Goal: Information Seeking & Learning: Learn about a topic

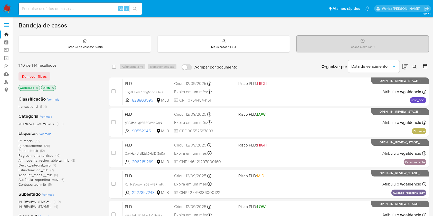
click at [29, 139] on span "Pf_renda" at bounding box center [26, 141] width 14 height 5
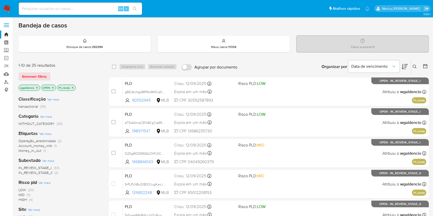
click at [409, 67] on div "Organizar por Data de vencimento" at bounding box center [365, 67] width 94 height 16
click at [26, 199] on span "HIGH" at bounding box center [23, 199] width 8 height 5
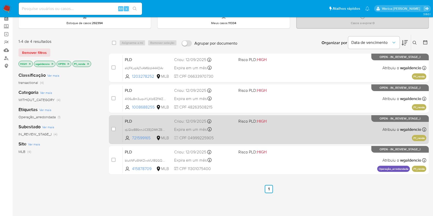
scroll to position [28, 0]
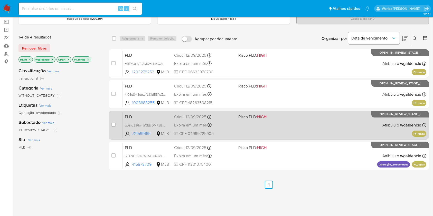
click at [303, 123] on div "PLD qLGkz886nnJiCEEjDMKZBKkv 721599165 MLB Risco PLD: HIGH Criou: 12/09/2025 Cr…" at bounding box center [275, 125] width 304 height 26
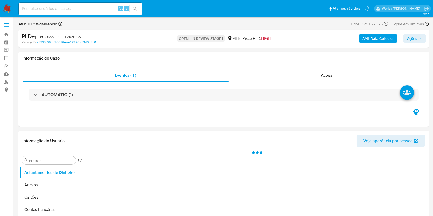
select select "10"
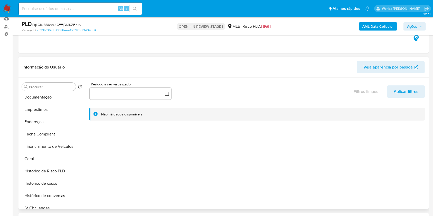
scroll to position [100, 0]
click at [29, 161] on button "Geral" at bounding box center [50, 160] width 60 height 12
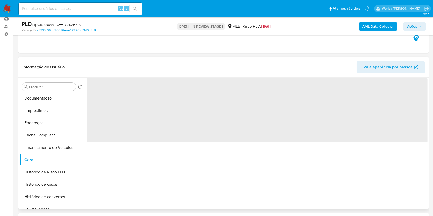
click at [178, 95] on span "‌" at bounding box center [257, 110] width 341 height 64
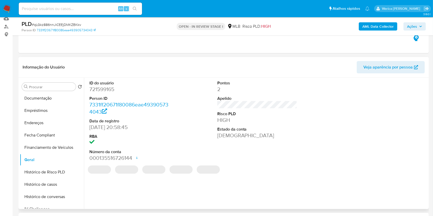
click at [106, 91] on dd "721599165" at bounding box center [129, 89] width 80 height 7
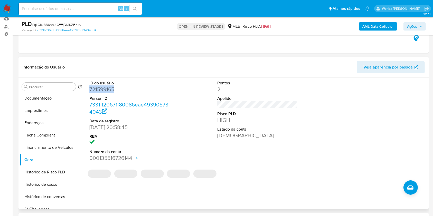
click at [106, 91] on dd "721599165" at bounding box center [129, 89] width 80 height 7
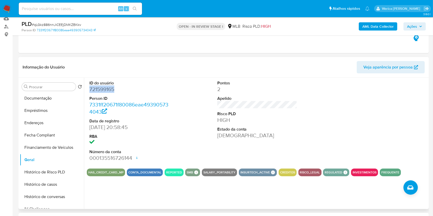
copy dd "721599165"
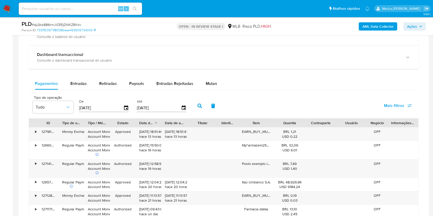
scroll to position [295, 0]
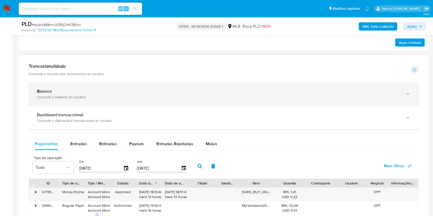
click at [289, 91] on div "Balance" at bounding box center [219, 91] width 364 height 5
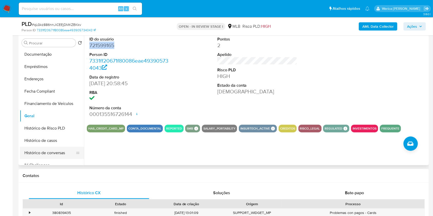
scroll to position [90, 0]
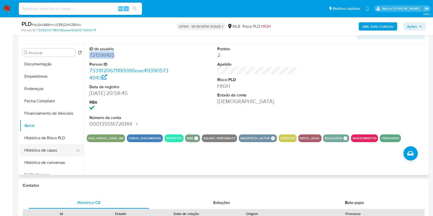
click at [53, 149] on button "Histórico de casos" at bounding box center [50, 150] width 60 height 12
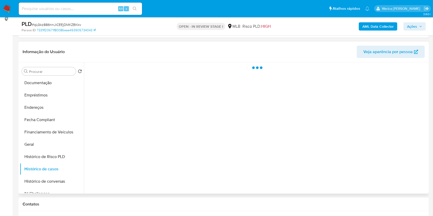
scroll to position [56, 0]
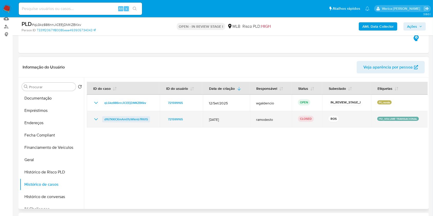
click at [147, 120] on span "df67XKICKmAm01zWkmb7R61S" at bounding box center [126, 119] width 44 height 6
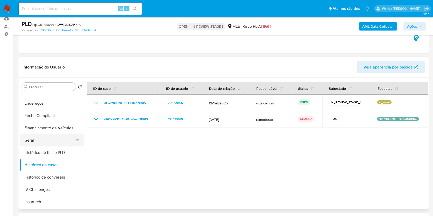
scroll to position [168, 0]
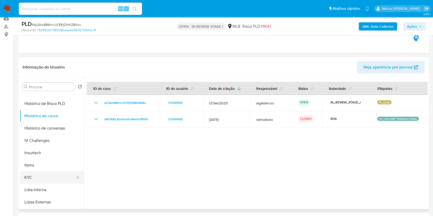
click at [40, 180] on button "KYC" at bounding box center [50, 178] width 60 height 12
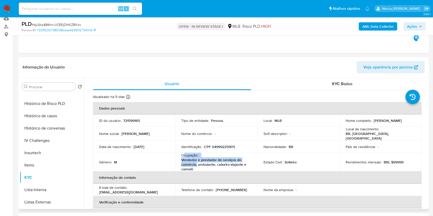
drag, startPoint x: 183, startPoint y: 155, endPoint x: 196, endPoint y: 166, distance: 16.9
click at [196, 166] on div "Ocupação : Vendedor e prestador de serviços do comércio, ambulante, caixeiro-vi…" at bounding box center [217, 162] width 70 height 19
copy div "cupação : Vendedor e prestador de serviços do comércio,"
drag, startPoint x: 198, startPoint y: 167, endPoint x: 163, endPoint y: 157, distance: 36.7
click at [183, 154] on div "Ocupação : Vendedor e prestador de serviços do comércio, ambulante, caixeiro-vi…" at bounding box center [217, 162] width 70 height 19
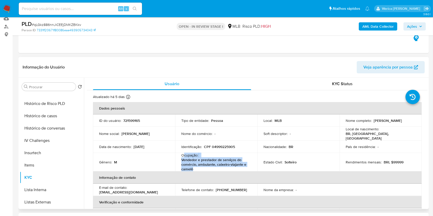
copy div "cupação : Vendedor e prestador de serviços do comércio, ambulante, caixeiro-via…"
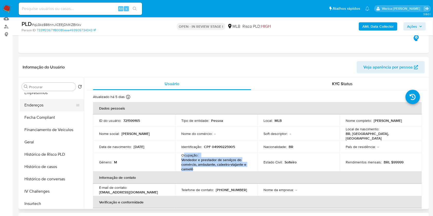
scroll to position [65, 0]
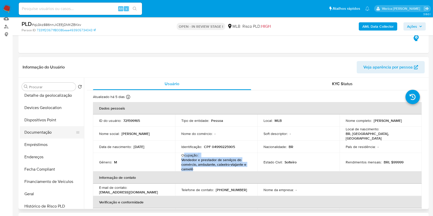
click at [38, 135] on button "Documentação" at bounding box center [50, 133] width 60 height 12
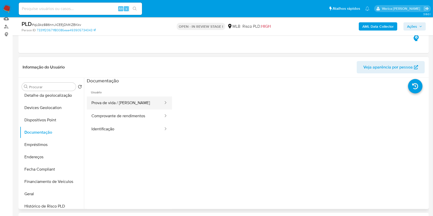
click at [111, 108] on button "Prova de vida / Selfie" at bounding box center [125, 103] width 77 height 13
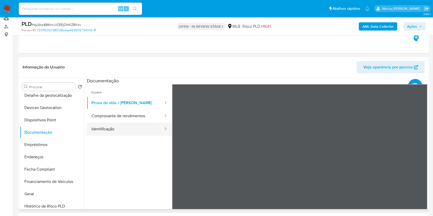
click at [136, 124] on button "Identificação" at bounding box center [125, 129] width 77 height 13
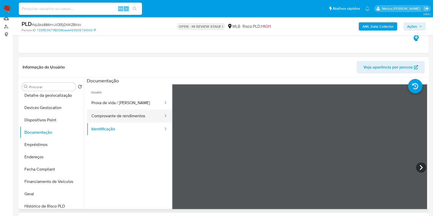
click at [132, 112] on button "Comprovante de rendimentos" at bounding box center [125, 116] width 77 height 13
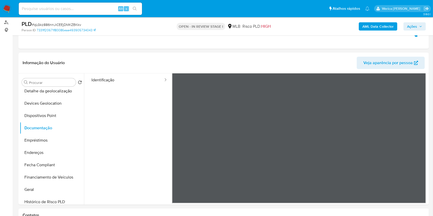
scroll to position [52, 0]
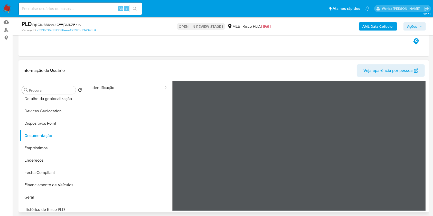
click at [426, 120] on div at bounding box center [256, 147] width 344 height 132
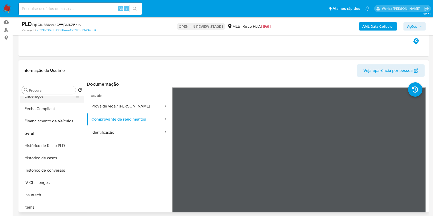
scroll to position [168, 0]
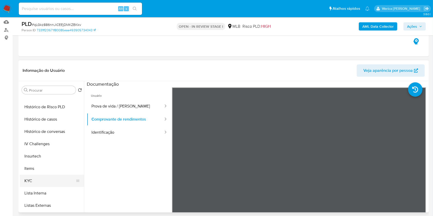
click at [39, 177] on button "KYC" at bounding box center [50, 181] width 60 height 12
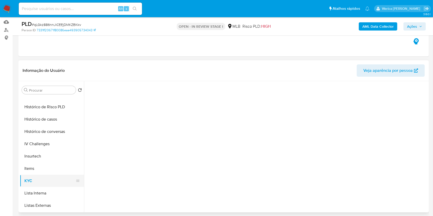
click at [37, 181] on button "KYC" at bounding box center [50, 181] width 60 height 12
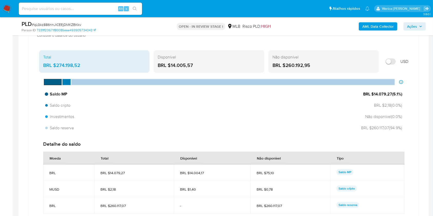
scroll to position [403, 0]
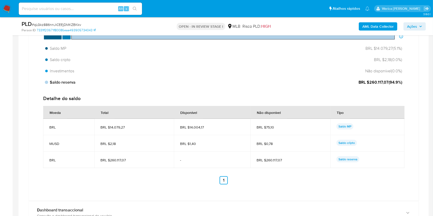
drag, startPoint x: 370, startPoint y: 82, endPoint x: 389, endPoint y: 84, distance: 18.9
click at [389, 84] on span "BRL $260.117,07 ( 94.9 %)" at bounding box center [381, 83] width 44 height 6
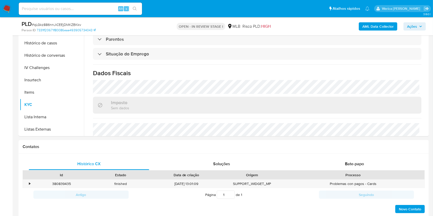
scroll to position [88, 0]
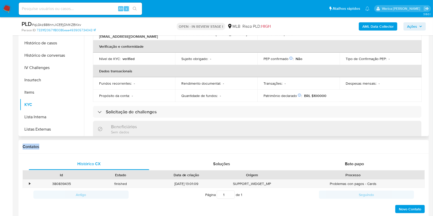
drag, startPoint x: 248, startPoint y: 137, endPoint x: 234, endPoint y: 131, distance: 15.0
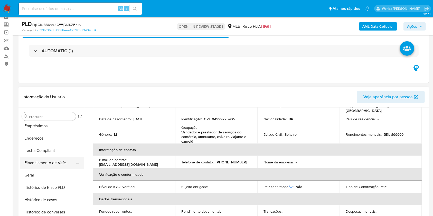
scroll to position [100, 0]
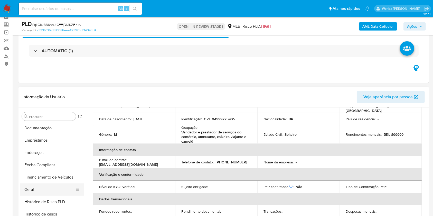
click at [39, 191] on button "Geral" at bounding box center [50, 190] width 60 height 12
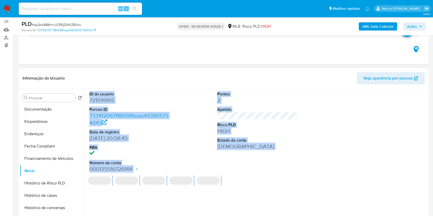
scroll to position [60, 0]
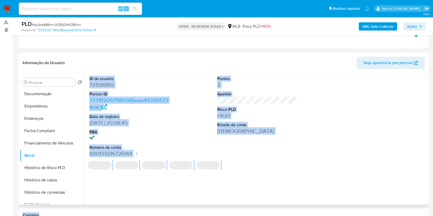
click at [310, 180] on div "ID do usuário 721599165 Person ID 7331ff20671f80086eae493905734043 Data de regi…" at bounding box center [256, 140] width 344 height 132
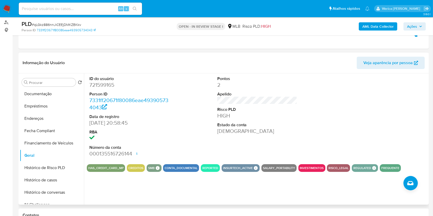
click at [409, 151] on div at bounding box center [385, 117] width 85 height 87
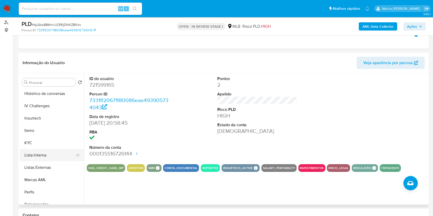
scroll to position [202, 0]
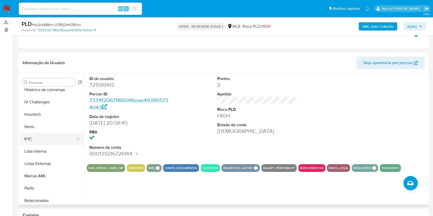
click at [50, 136] on button "KYC" at bounding box center [50, 139] width 60 height 12
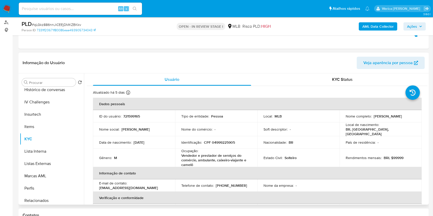
click at [413, 149] on td "Rendimentos mensais : BRL $99999" at bounding box center [381, 158] width 82 height 19
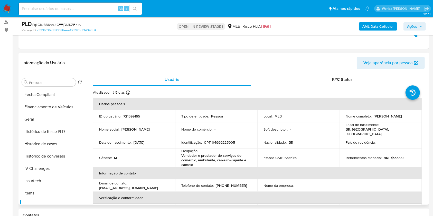
scroll to position [109, 0]
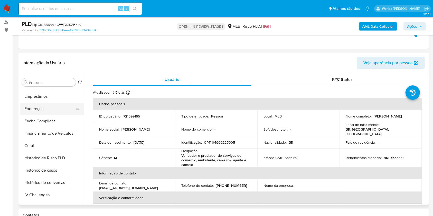
click at [53, 110] on button "Endereços" at bounding box center [50, 109] width 60 height 12
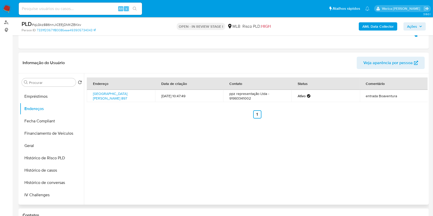
click at [374, 158] on div "Endereço Data de criação Contato Status Comentário Travessa Rui Barbosa 897, Be…" at bounding box center [256, 140] width 344 height 132
click at [102, 96] on link "Travessa Rui Barbosa 897, Belém, Pará, 66053260, Brasil 897" at bounding box center [110, 96] width 34 height 10
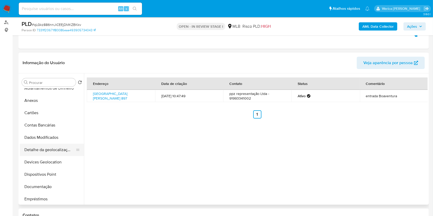
click at [60, 144] on button "Detalhe da geolocalização" at bounding box center [50, 150] width 60 height 12
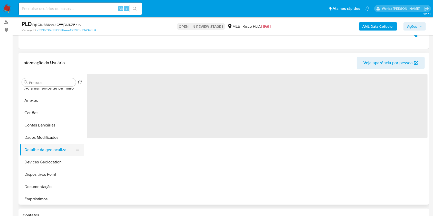
click at [60, 153] on button "Detalhe da geolocalização" at bounding box center [50, 150] width 60 height 12
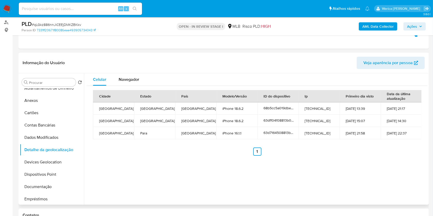
drag, startPoint x: 409, startPoint y: 196, endPoint x: 406, endPoint y: 189, distance: 7.9
click at [409, 196] on div "Celular Navegador Cidade Estado País Modelo/Versão ID do dispositivo Ip Primeir…" at bounding box center [256, 140] width 344 height 132
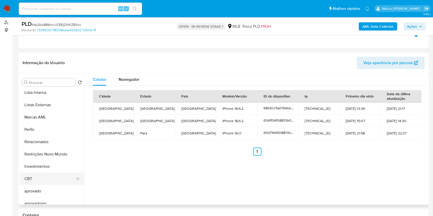
scroll to position [267, 0]
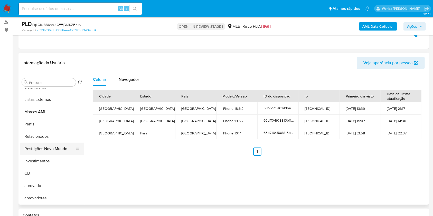
click at [56, 153] on button "Restrições Novo Mundo" at bounding box center [50, 149] width 60 height 12
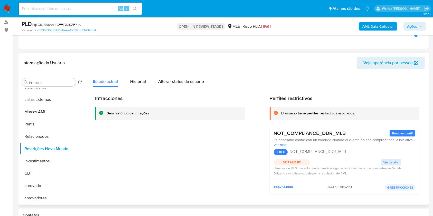
click at [244, 172] on div "Infracciones Sem histórico de infrações Perfiles restrictivos El usuario tiene …" at bounding box center [257, 147] width 325 height 104
click at [136, 81] on span "Historial" at bounding box center [138, 82] width 16 height 6
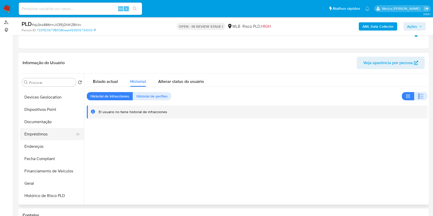
scroll to position [61, 0]
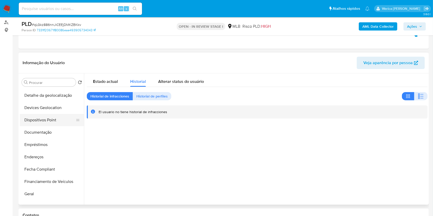
click at [43, 116] on button "Dispositivos Point" at bounding box center [50, 120] width 60 height 12
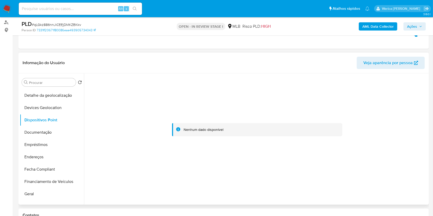
click at [372, 167] on div at bounding box center [257, 130] width 341 height 113
click at [42, 127] on button "Documentação" at bounding box center [50, 133] width 60 height 12
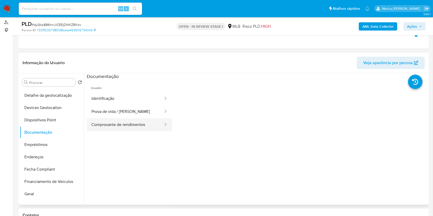
click at [100, 122] on button "Comprovante de rendimentos" at bounding box center [125, 125] width 77 height 13
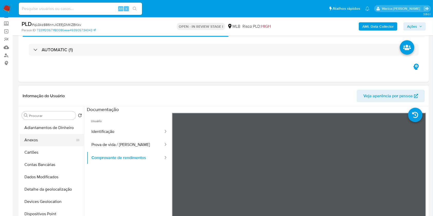
scroll to position [26, 0]
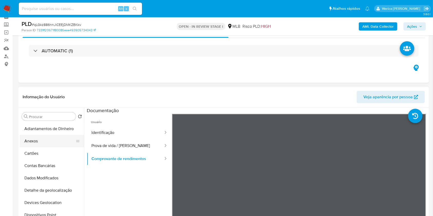
click at [54, 145] on button "Anexos" at bounding box center [50, 141] width 60 height 12
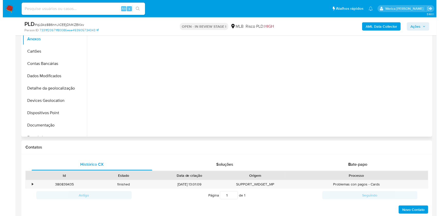
scroll to position [129, 0]
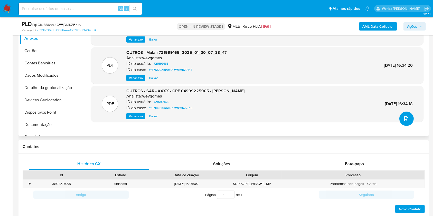
click at [405, 119] on icon "upload-file" at bounding box center [407, 118] width 4 height 5
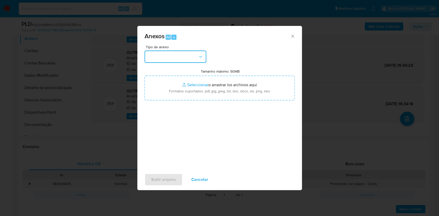
click at [189, 57] on button "button" at bounding box center [175, 57] width 62 height 12
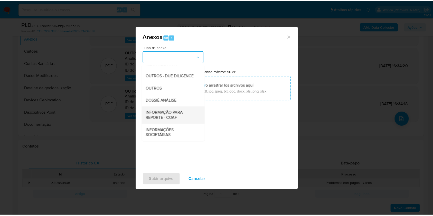
scroll to position [79, 0]
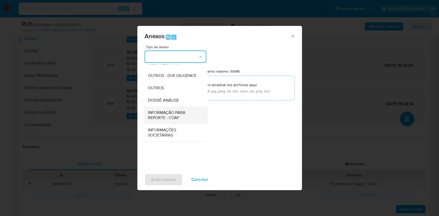
click at [173, 107] on ul "CAPTURA BUREAU CAPTURA DOWJONES CAPTURA GOOGLE CAPTURA WEB INFORMAÇÃO SCREENING…" at bounding box center [175, 69] width 64 height 146
click at [170, 100] on span "DOSSIÊ ANÁLISE" at bounding box center [163, 100] width 31 height 5
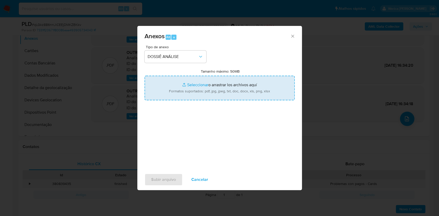
click at [229, 82] on input "Tamanho máximo: 50MB Seleccionar archivos" at bounding box center [219, 88] width 150 height 25
type input "C:\fakepath\Mulan 721599165_2025_09_18_17_26_42.xlsx"
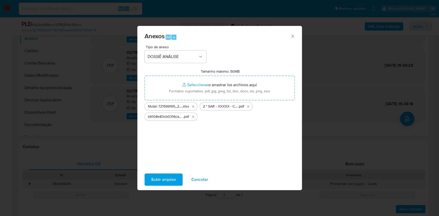
click at [168, 180] on span "Subir arquivo" at bounding box center [163, 179] width 25 height 11
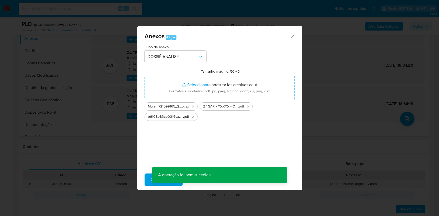
click at [317, 101] on div "Anexos Alt a Tipo de anexo DOSSIÊ ANÁLISE Tamanho máximo: 50MB Seleccionar arch…" at bounding box center [219, 108] width 439 height 216
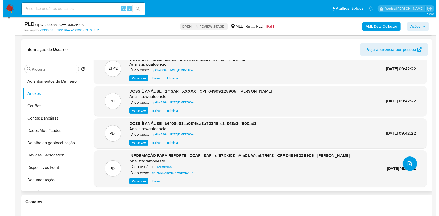
scroll to position [103, 0]
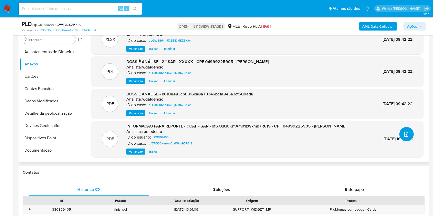
click at [408, 129] on button "upload-file" at bounding box center [407, 134] width 14 height 14
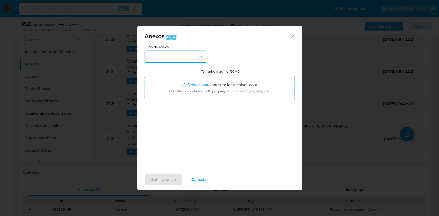
click at [186, 51] on button "button" at bounding box center [175, 57] width 62 height 12
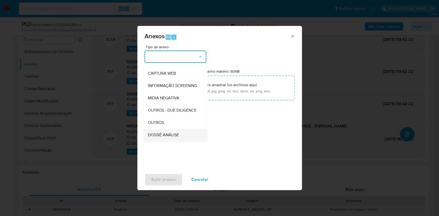
scroll to position [68, 0]
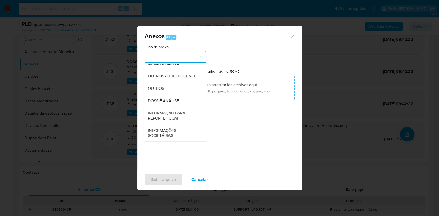
drag, startPoint x: 174, startPoint y: 112, endPoint x: 175, endPoint y: 107, distance: 4.4
click at [174, 104] on span "DOSSIÊ ANÁLISE" at bounding box center [163, 100] width 31 height 5
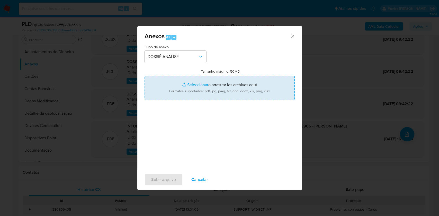
type input "C:\fakepath\2 ° SAR - XXXXX - CPF 04999225905 - PEDRO PAULO DONADEL ZANATTA JUN…"
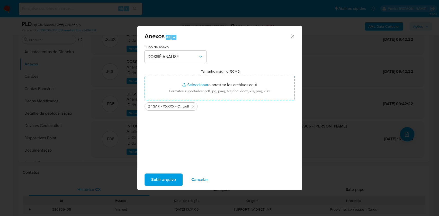
click at [167, 177] on span "Subir arquivo" at bounding box center [163, 179] width 25 height 11
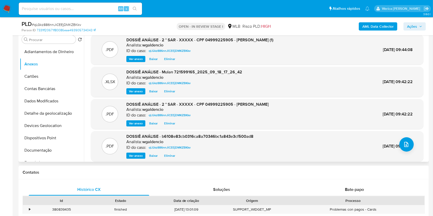
scroll to position [0, 0]
click at [168, 89] on span "Eliminar" at bounding box center [169, 91] width 11 height 5
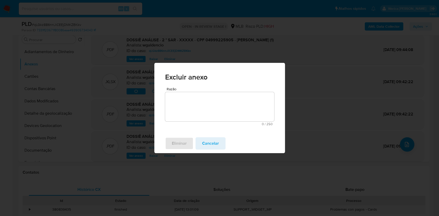
click at [195, 110] on textarea "Razão" at bounding box center [219, 106] width 109 height 29
click at [174, 149] on span "Eliminar" at bounding box center [179, 143] width 15 height 11
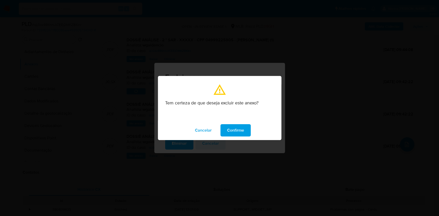
click at [245, 134] on button "Confirme" at bounding box center [235, 130] width 30 height 12
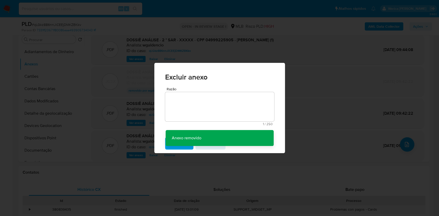
click at [361, 99] on div "Excluir anexo Razão 1 / 250 249 caracteres restantes Anexo removido Anexo remov…" at bounding box center [219, 108] width 439 height 216
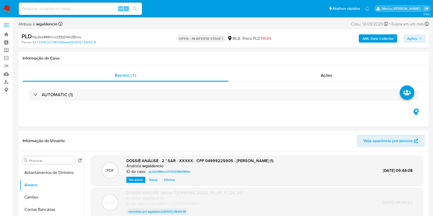
click at [408, 39] on button "Ações" at bounding box center [415, 38] width 22 height 8
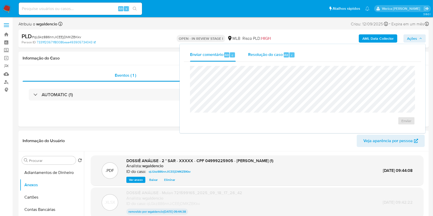
click at [282, 56] on span "Resolução do caso" at bounding box center [265, 55] width 35 height 6
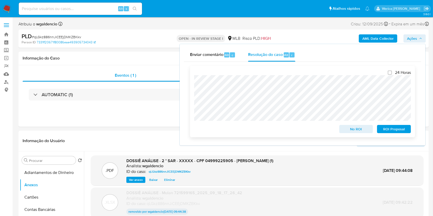
click at [389, 131] on span "ROI Proposal" at bounding box center [394, 129] width 27 height 7
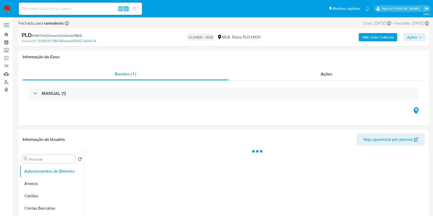
select select "10"
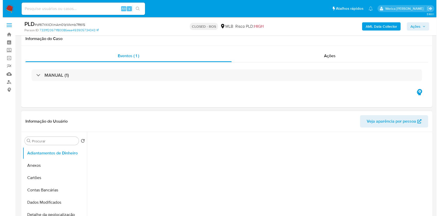
scroll to position [68, 0]
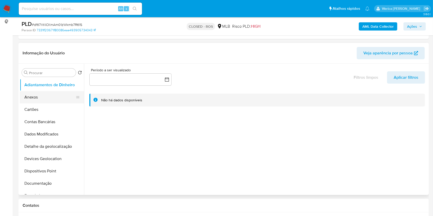
click at [44, 99] on button "Anexos" at bounding box center [50, 97] width 60 height 12
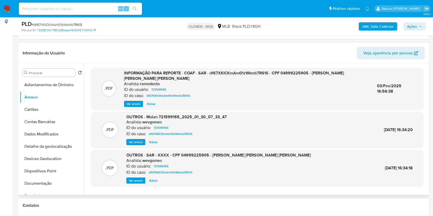
click at [136, 104] on span "Ver anexo" at bounding box center [134, 104] width 14 height 5
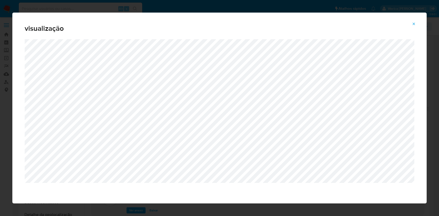
select select "10"
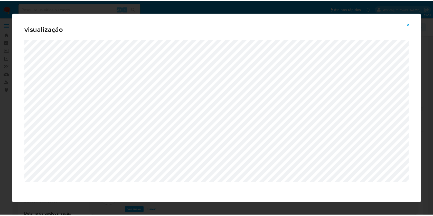
scroll to position [68, 0]
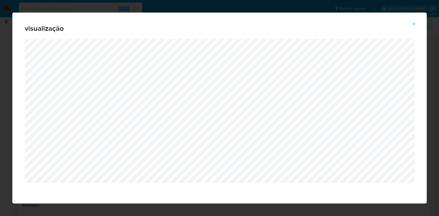
click at [412, 22] on icon "Attachment preview" at bounding box center [414, 24] width 4 height 4
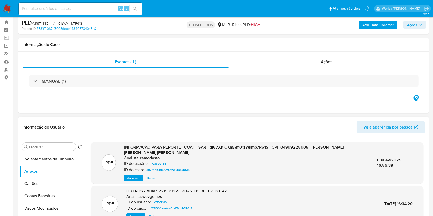
scroll to position [0, 0]
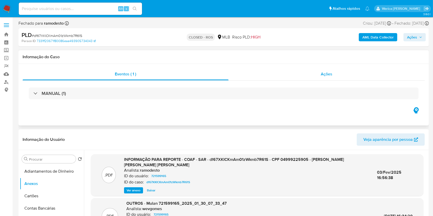
click at [337, 78] on div "Ações" at bounding box center [327, 74] width 196 height 12
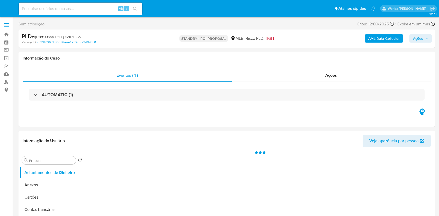
select select "10"
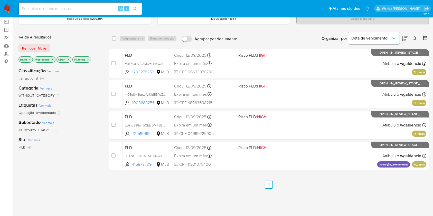
scroll to position [28, 0]
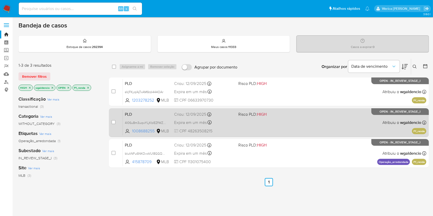
click at [289, 127] on div "PLD 4l06u8m3uqwYLjKbIEZfWZAo 1008688255 MLB Risco PLD: HIGH Criou: 12/09/2025 C…" at bounding box center [275, 123] width 304 height 26
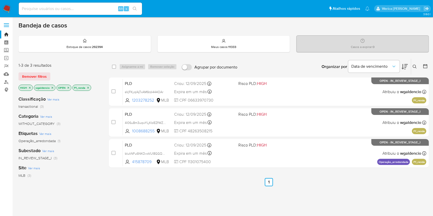
click at [88, 86] on icon "close-filter" at bounding box center [88, 87] width 3 height 3
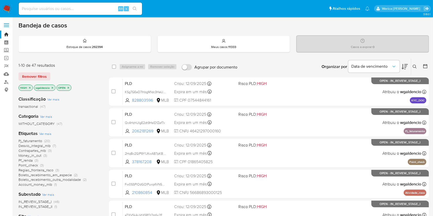
click at [29, 85] on p "HIGH" at bounding box center [26, 88] width 14 height 6
click at [40, 140] on span "Pj_faturamento" at bounding box center [31, 141] width 24 height 5
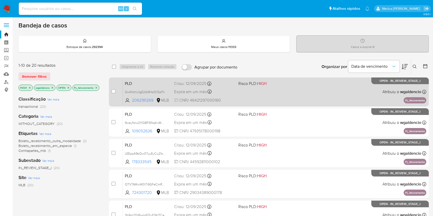
click at [297, 98] on div "PLD Qx4HzhUIgE2dt9HsID1Zaf7x 2062181269 MLB Risco PLD: HIGH Criou: 12/09/2025 C…" at bounding box center [275, 92] width 304 height 26
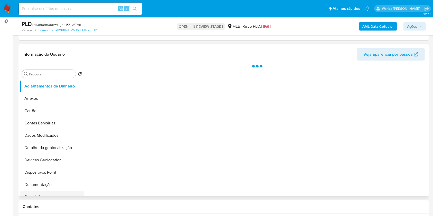
scroll to position [68, 0]
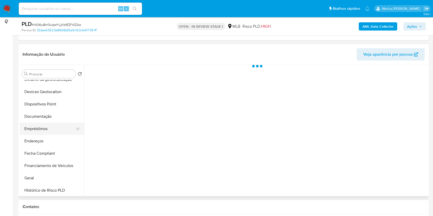
select select "10"
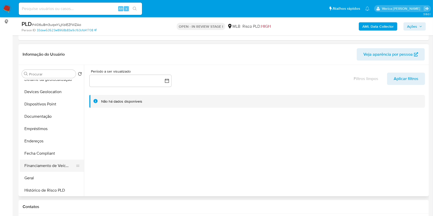
drag, startPoint x: 52, startPoint y: 175, endPoint x: 49, endPoint y: 171, distance: 4.7
click at [49, 172] on button "Geral" at bounding box center [52, 178] width 64 height 12
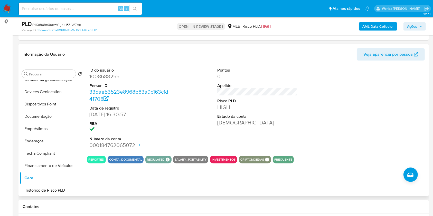
click at [107, 76] on dd "1008688255" at bounding box center [129, 76] width 80 height 7
click at [107, 74] on dd "1008688255" at bounding box center [129, 76] width 80 height 7
copy dd "1008688255"
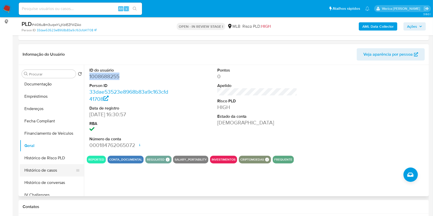
scroll to position [137, 0]
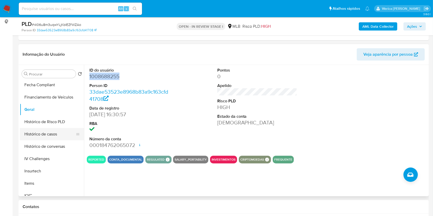
drag, startPoint x: 55, startPoint y: 133, endPoint x: 51, endPoint y: 133, distance: 3.3
click at [52, 133] on button "Histórico de casos" at bounding box center [50, 134] width 60 height 12
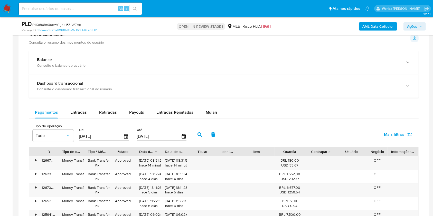
scroll to position [411, 0]
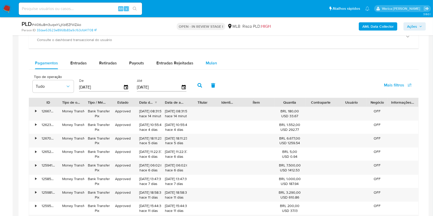
click at [217, 64] on button "Mulan" at bounding box center [212, 63] width 24 height 12
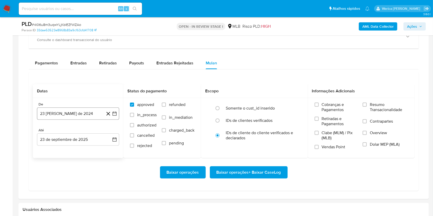
click at [78, 113] on button "23 de agosto de 2024" at bounding box center [78, 114] width 82 height 12
click at [91, 131] on icon "Seleccionar mes y año" at bounding box center [90, 132] width 4 height 4
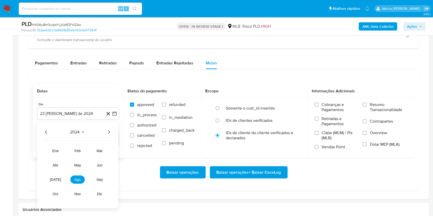
click at [109, 133] on icon "Año siguiente" at bounding box center [109, 132] width 6 height 6
click at [76, 182] on button "ago" at bounding box center [77, 180] width 14 height 8
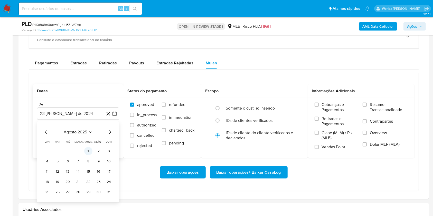
click at [86, 149] on button "1" at bounding box center [88, 151] width 8 height 8
click at [333, 108] on span "Cobranças e Pagamentos" at bounding box center [340, 107] width 36 height 10
click at [319, 107] on input "Cobranças e Pagamentos" at bounding box center [317, 105] width 4 height 4
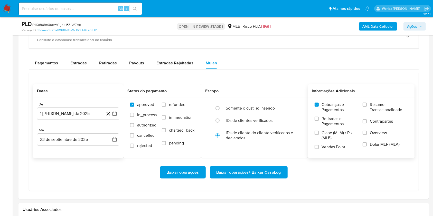
click at [329, 127] on label "Retiradas e Pagamentos" at bounding box center [336, 123] width 43 height 14
click at [319, 121] on input "Retiradas e Pagamentos" at bounding box center [317, 119] width 4 height 4
click at [331, 138] on span "Clabe (MLM) / Pix (MLB)" at bounding box center [340, 136] width 36 height 10
click at [319, 135] on input "Clabe (MLM) / Pix (MLB)" at bounding box center [317, 133] width 4 height 4
drag, startPoint x: 331, startPoint y: 138, endPoint x: 334, endPoint y: 147, distance: 8.9
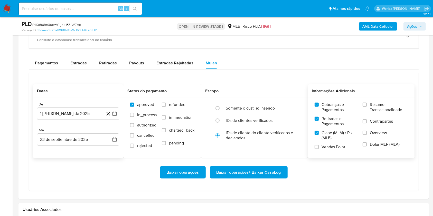
click at [334, 147] on span "Vendas Point" at bounding box center [334, 147] width 24 height 5
click at [319, 147] on input "Vendas Point" at bounding box center [317, 147] width 4 height 4
click at [371, 143] on span "Dolar MEP (MLA)" at bounding box center [385, 144] width 30 height 5
click at [367, 143] on input "Dolar MEP (MLA)" at bounding box center [365, 145] width 4 height 4
click at [372, 134] on span "Overview" at bounding box center [378, 133] width 17 height 5
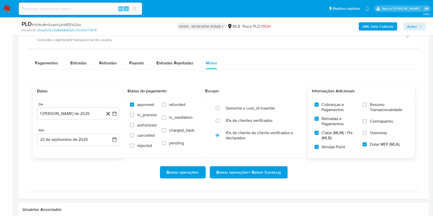
click at [367, 134] on input "Overview" at bounding box center [365, 133] width 4 height 4
click at [372, 125] on label "Contrapartes" at bounding box center [385, 125] width 45 height 12
click at [367, 124] on input "Contrapartes" at bounding box center [365, 122] width 4 height 4
click at [372, 111] on span "Resumo Transacionalidade" at bounding box center [389, 107] width 38 height 10
click at [367, 107] on input "Resumo Transacionalidade" at bounding box center [365, 105] width 4 height 4
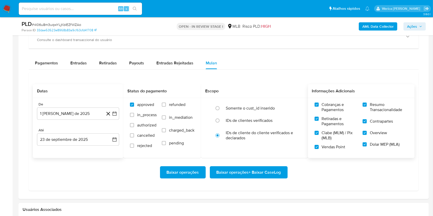
click at [284, 170] on button "Baixar operações + Baixar CaseLog" at bounding box center [249, 173] width 78 height 12
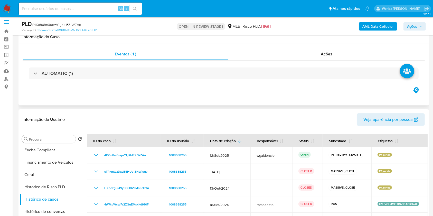
scroll to position [0, 0]
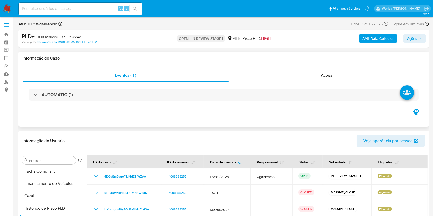
click at [158, 87] on div "AUTOMATIC (1)" at bounding box center [224, 95] width 403 height 26
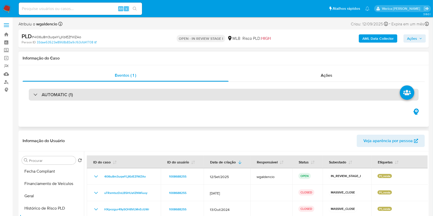
drag, startPoint x: 158, startPoint y: 96, endPoint x: 154, endPoint y: 96, distance: 3.9
click at [157, 96] on div "AUTOMATIC (1)" at bounding box center [224, 95] width 390 height 12
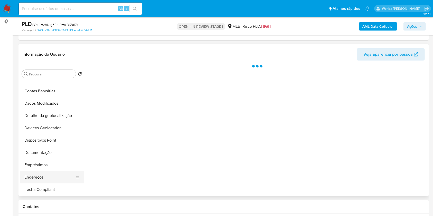
scroll to position [68, 0]
select select "10"
click at [41, 183] on button "Geral" at bounding box center [50, 178] width 60 height 12
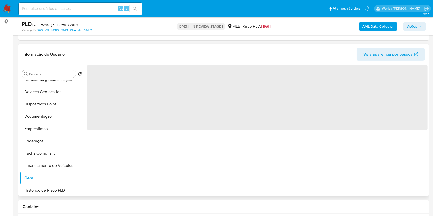
click at [117, 139] on div "‌" at bounding box center [256, 131] width 344 height 132
click at [121, 95] on span "‌" at bounding box center [257, 98] width 341 height 64
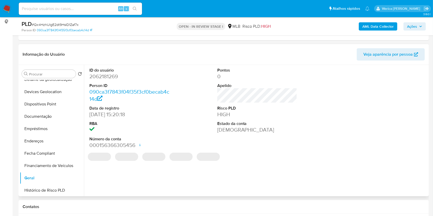
click at [108, 76] on dd "2062181269" at bounding box center [129, 76] width 80 height 7
copy dd "2062181269"
